Goal: Task Accomplishment & Management: Complete application form

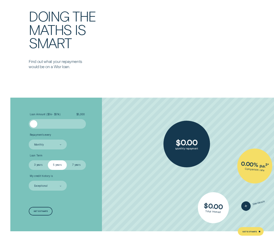
click at [42, 126] on div at bounding box center [57, 124] width 57 height 10
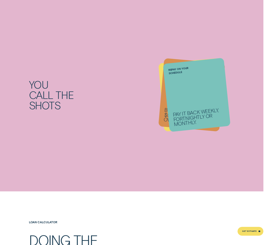
drag, startPoint x: 33, startPoint y: 131, endPoint x: 36, endPoint y: 132, distance: 3.0
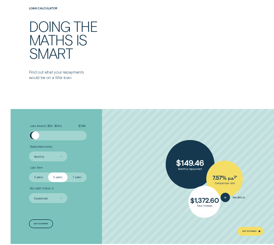
scroll to position [738, 0]
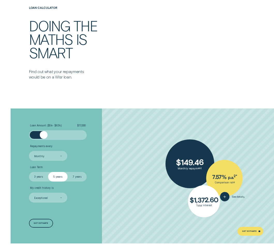
click at [44, 134] on div at bounding box center [58, 135] width 48 height 8
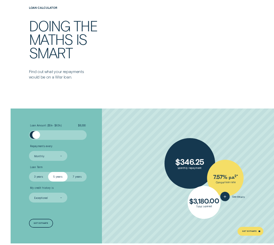
click at [36, 137] on div at bounding box center [58, 135] width 48 height 8
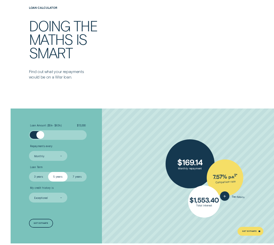
click at [41, 136] on div at bounding box center [58, 135] width 48 height 8
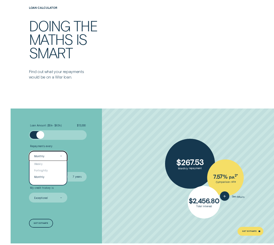
click at [51, 158] on div "Monthly" at bounding box center [48, 156] width 39 height 10
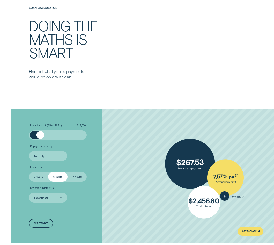
click at [92, 161] on ul "Loan Amount ( $5k - $63k ) $ 13,000 Repayments every Monthly Loan Term Select L…" at bounding box center [73, 163] width 88 height 78
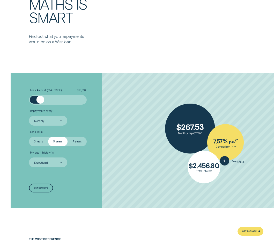
scroll to position [773, 0]
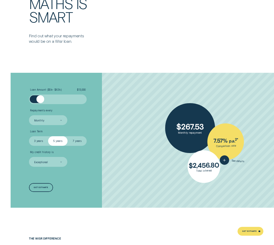
click at [41, 142] on label "3 years" at bounding box center [38, 141] width 19 height 10
click at [29, 136] on input "3 years" at bounding box center [29, 136] width 0 height 0
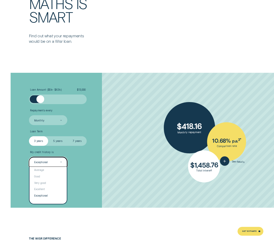
click at [53, 160] on div "Exceptional" at bounding box center [48, 162] width 39 height 10
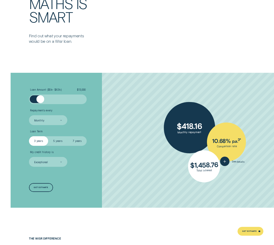
click at [91, 187] on div "Loan Amount ( $5k - $63k ) $ 13,000 Repayments every Monthly Loan Term Select L…" at bounding box center [72, 140] width 91 height 135
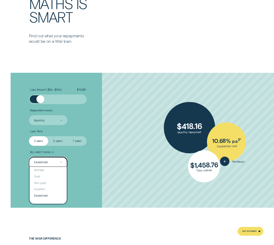
click at [57, 162] on div "Exceptional" at bounding box center [48, 162] width 28 height 4
click at [47, 179] on div "Good" at bounding box center [48, 176] width 38 height 6
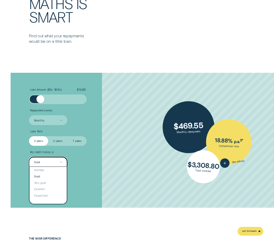
click at [60, 164] on div at bounding box center [61, 161] width 2 height 9
click at [52, 184] on div "Very good" at bounding box center [48, 182] width 38 height 6
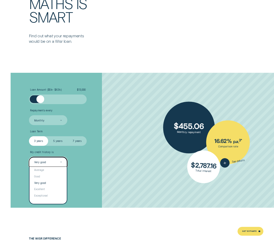
click at [62, 161] on icon at bounding box center [61, 161] width 2 height 1
click at [49, 195] on div "Exceptional" at bounding box center [48, 195] width 38 height 6
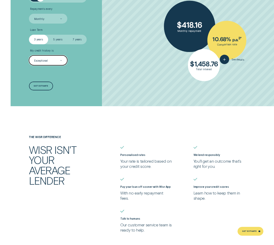
scroll to position [875, 0]
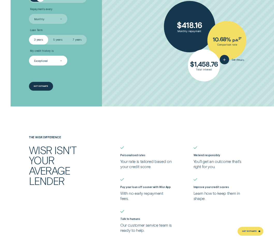
click at [41, 83] on div "Get estimate" at bounding box center [41, 86] width 24 height 9
